Goal: Information Seeking & Learning: Check status

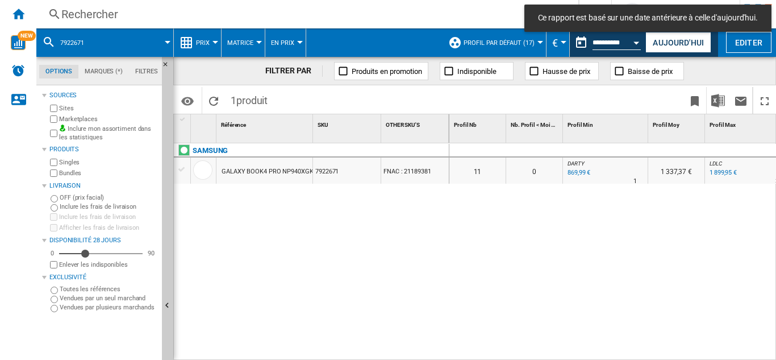
click at [89, 15] on div "Rechercher" at bounding box center [305, 14] width 488 height 16
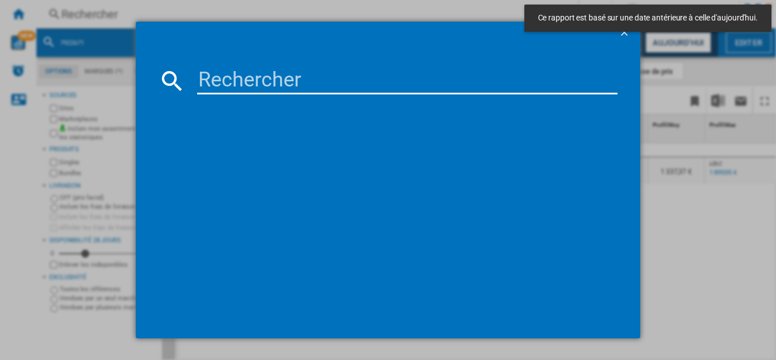
click at [210, 77] on input at bounding box center [407, 80] width 421 height 27
paste input "4854101"
type input "4854101"
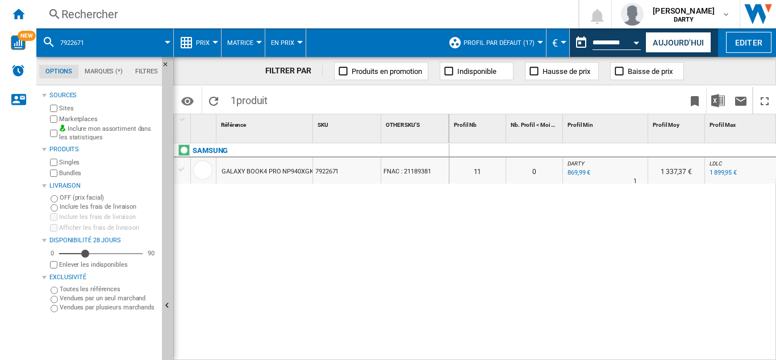
click at [97, 16] on div "Rechercher" at bounding box center [305, 14] width 488 height 16
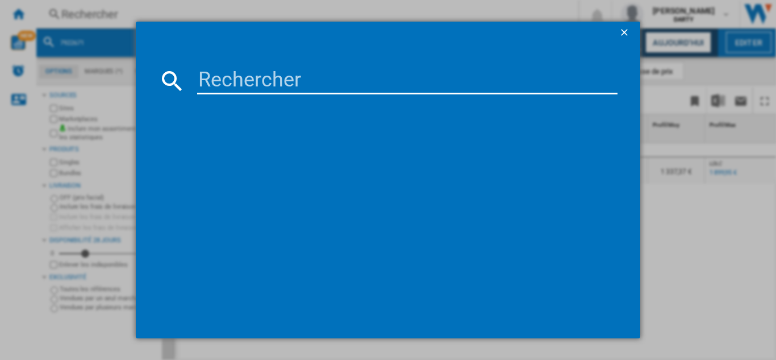
click at [226, 88] on input at bounding box center [407, 80] width 421 height 27
paste input "4854101"
type input "4854101"
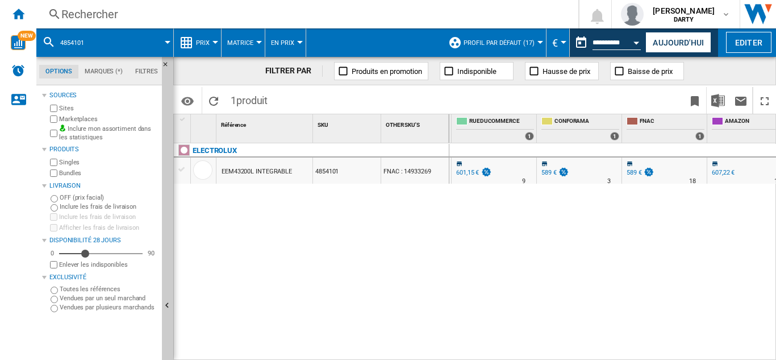
scroll to position [0, 853]
click at [105, 11] on div "Rechercher" at bounding box center [305, 14] width 488 height 16
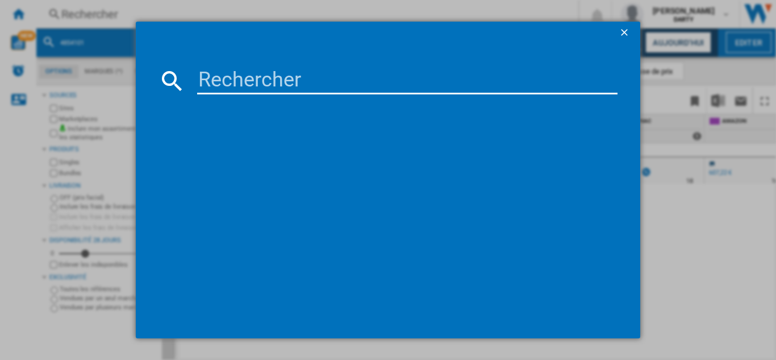
type input "7517432"
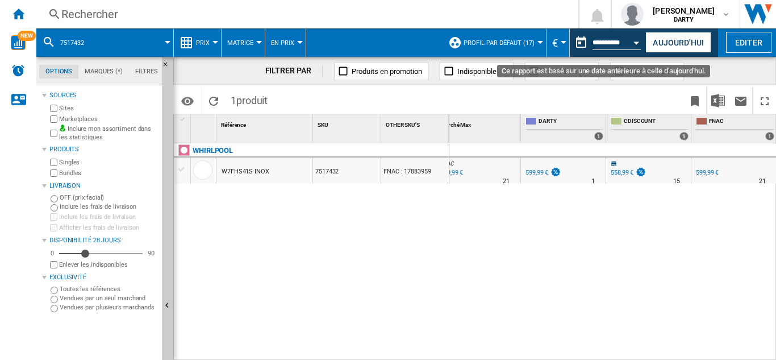
click at [633, 40] on button "Open calendar" at bounding box center [637, 41] width 20 height 20
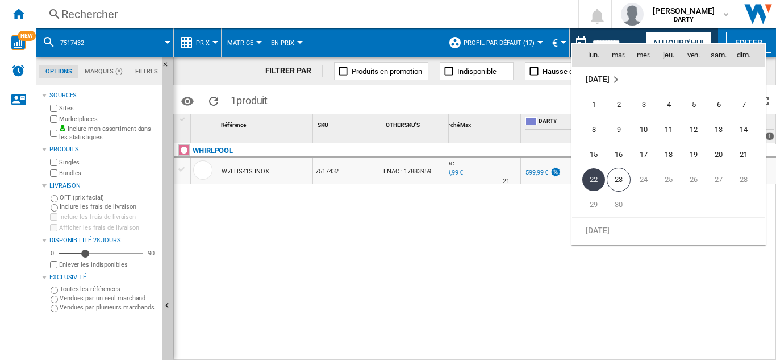
click at [717, 148] on span "20" at bounding box center [719, 154] width 23 height 23
type input "**********"
